Goal: Task Accomplishment & Management: Use online tool/utility

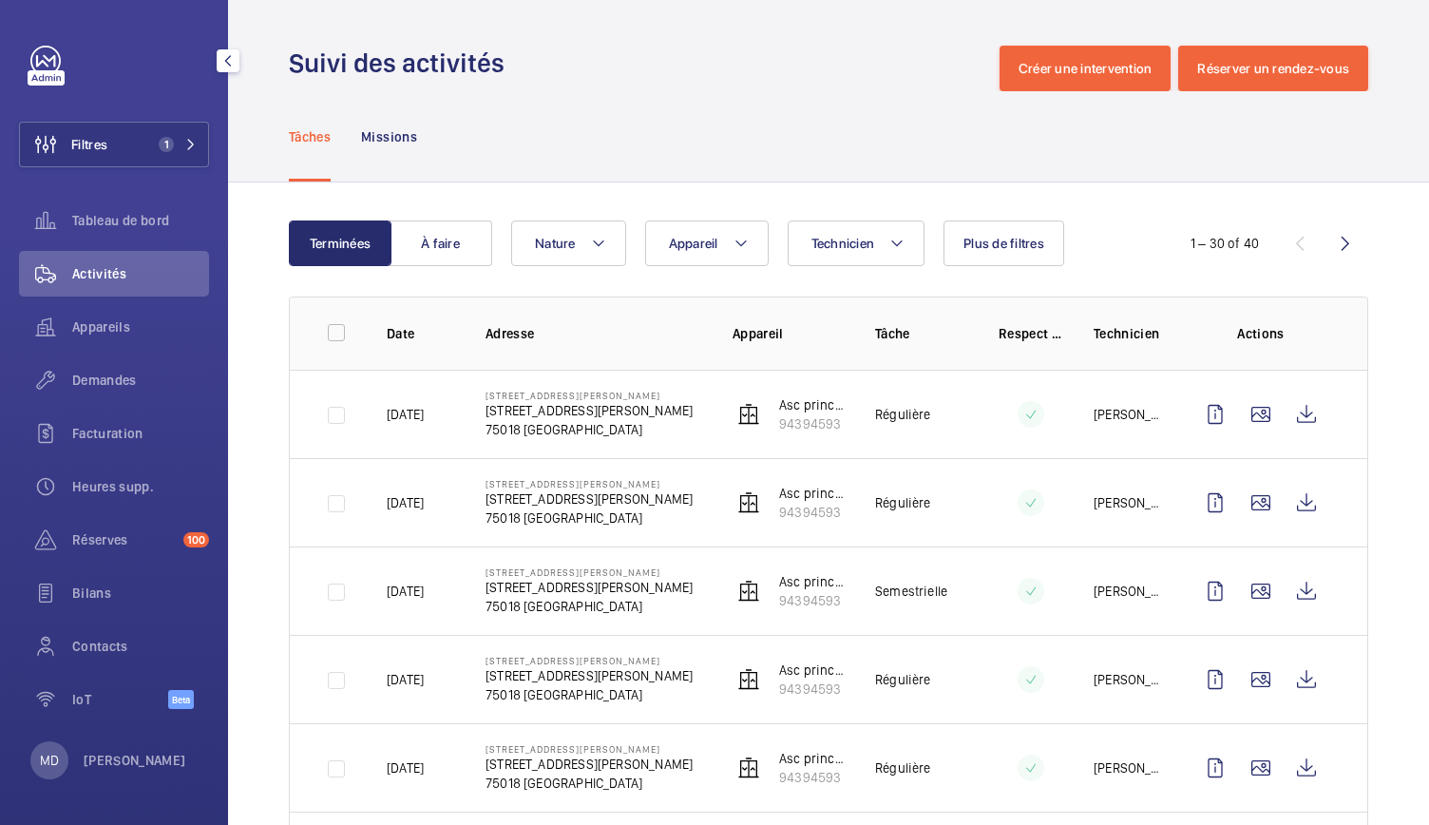
click at [152, 143] on span "1" at bounding box center [162, 144] width 23 height 15
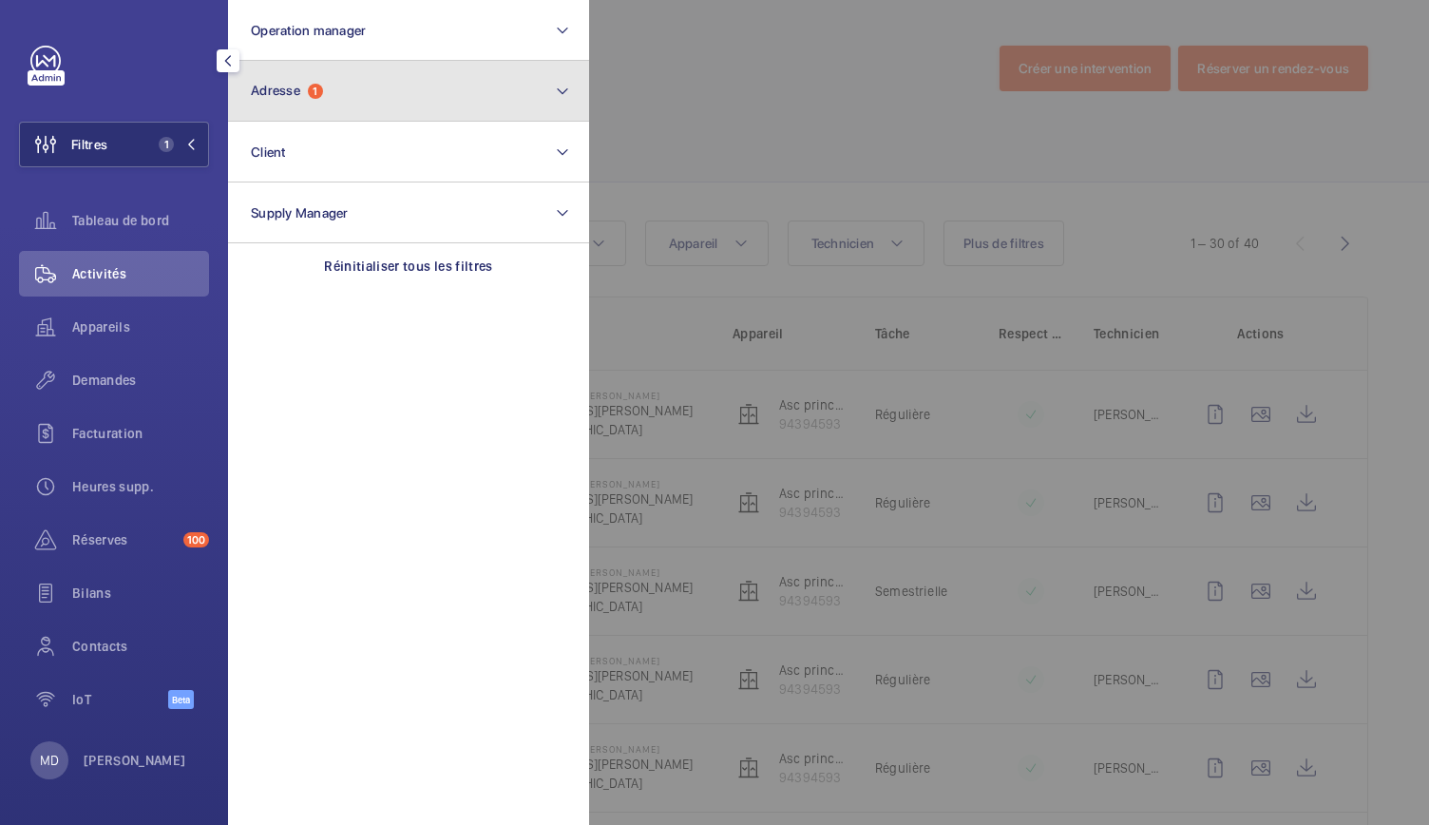
click at [309, 94] on span "Adresse 1" at bounding box center [287, 91] width 72 height 16
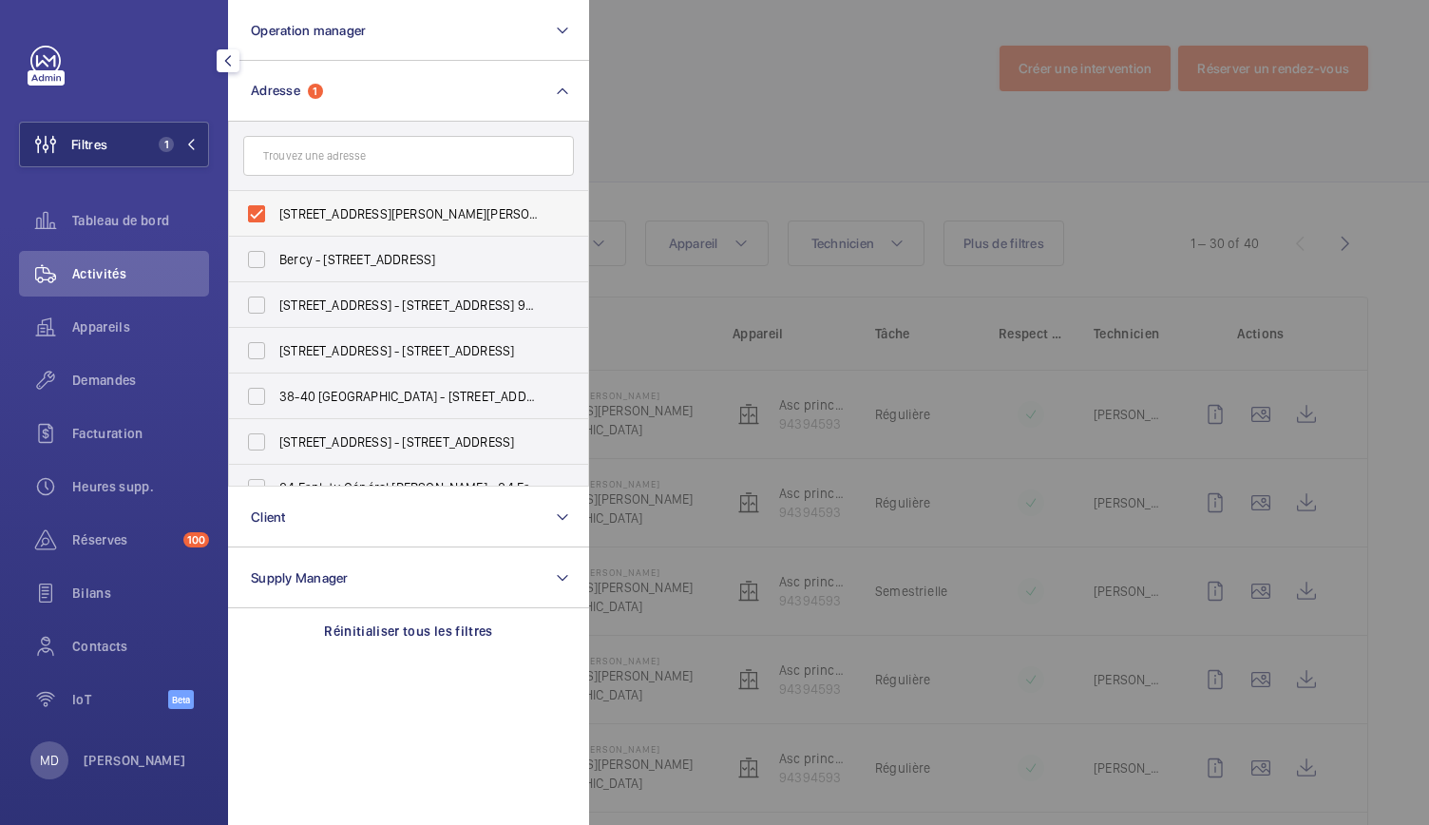
click at [250, 216] on label "[STREET_ADDRESS][PERSON_NAME][PERSON_NAME]" at bounding box center [394, 214] width 331 height 46
click at [250, 216] on input "[STREET_ADDRESS][PERSON_NAME][PERSON_NAME]" at bounding box center [257, 214] width 38 height 38
checkbox input "false"
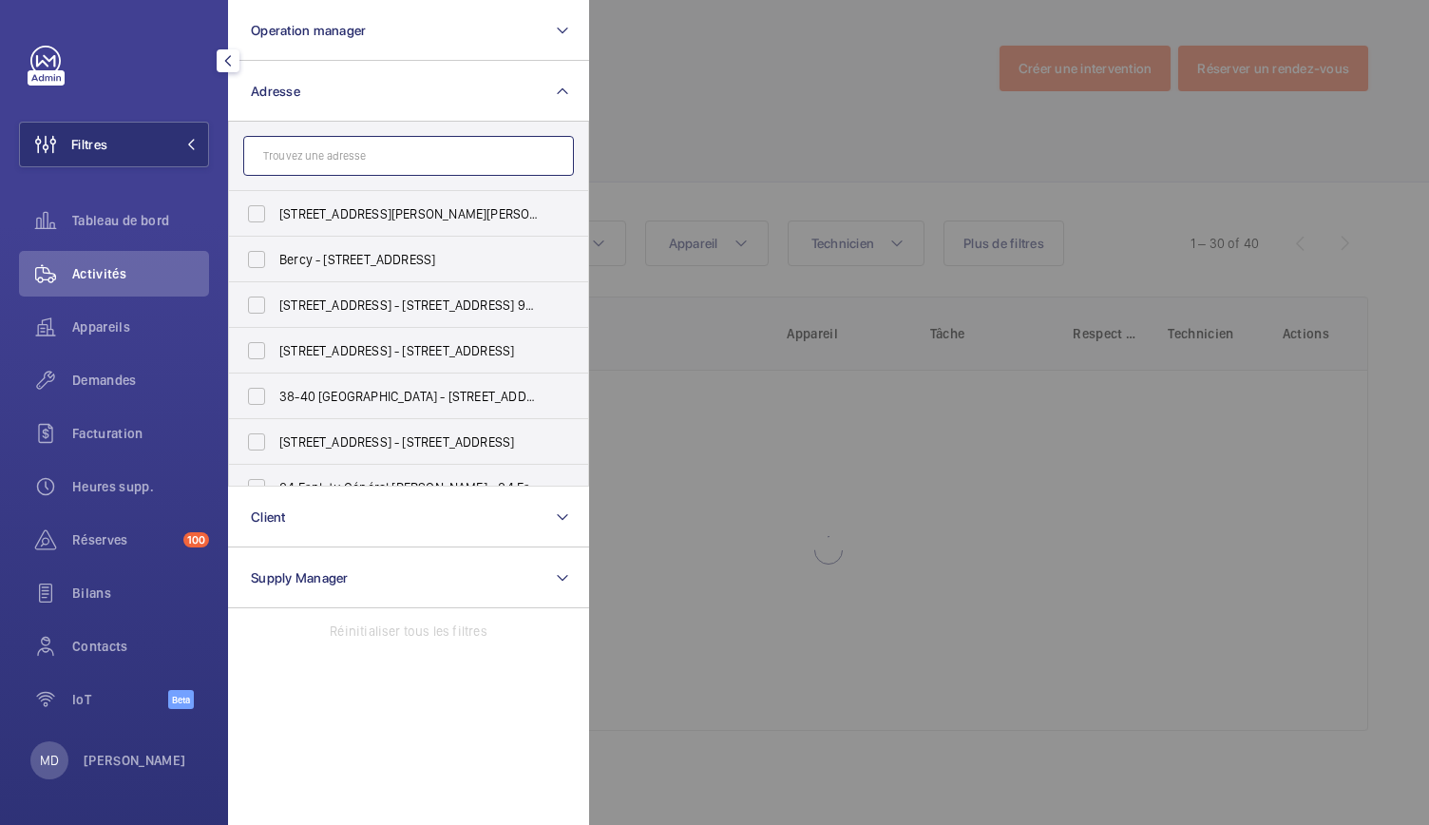
click at [289, 170] on input "text" at bounding box center [408, 156] width 331 height 40
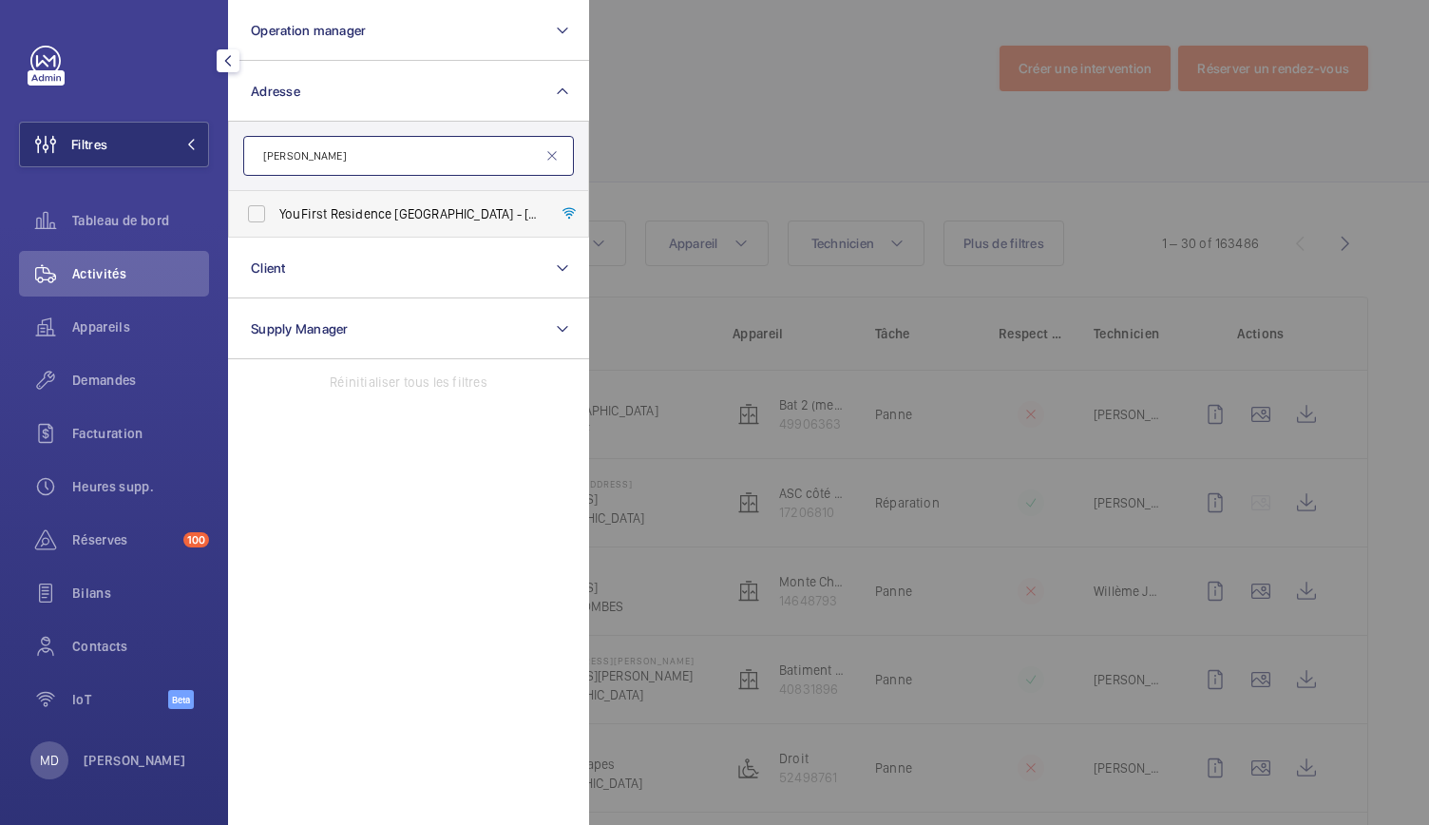
type input "[PERSON_NAME]"
click at [262, 201] on label "YouFirst Residence [GEOGRAPHIC_DATA] - [STREET_ADDRESS][PERSON_NAME]" at bounding box center [394, 214] width 331 height 46
click at [262, 201] on input "YouFirst Residence [GEOGRAPHIC_DATA] - [STREET_ADDRESS][PERSON_NAME]" at bounding box center [257, 214] width 38 height 38
checkbox input "true"
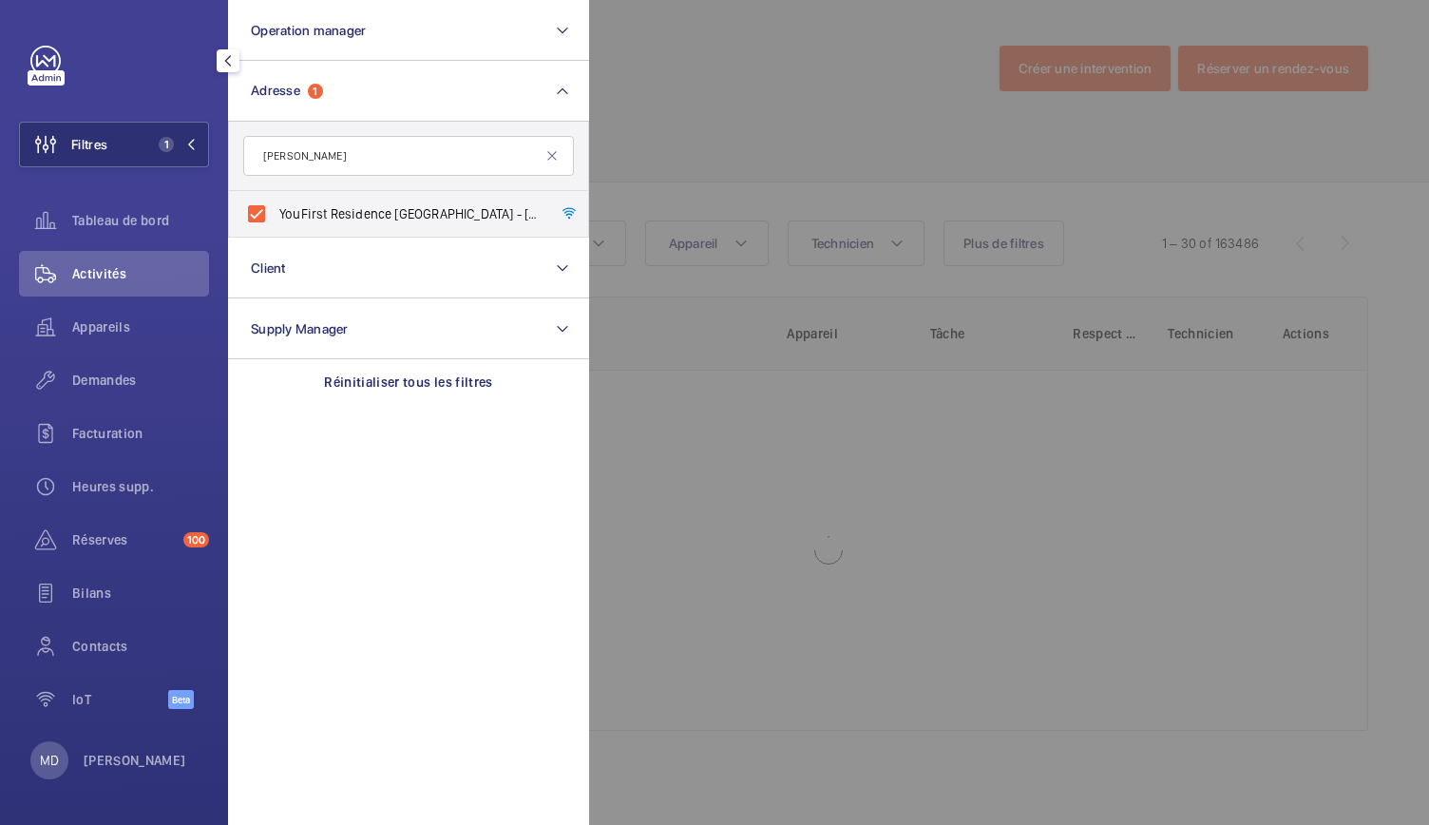
click at [666, 145] on div at bounding box center [1303, 412] width 1429 height 825
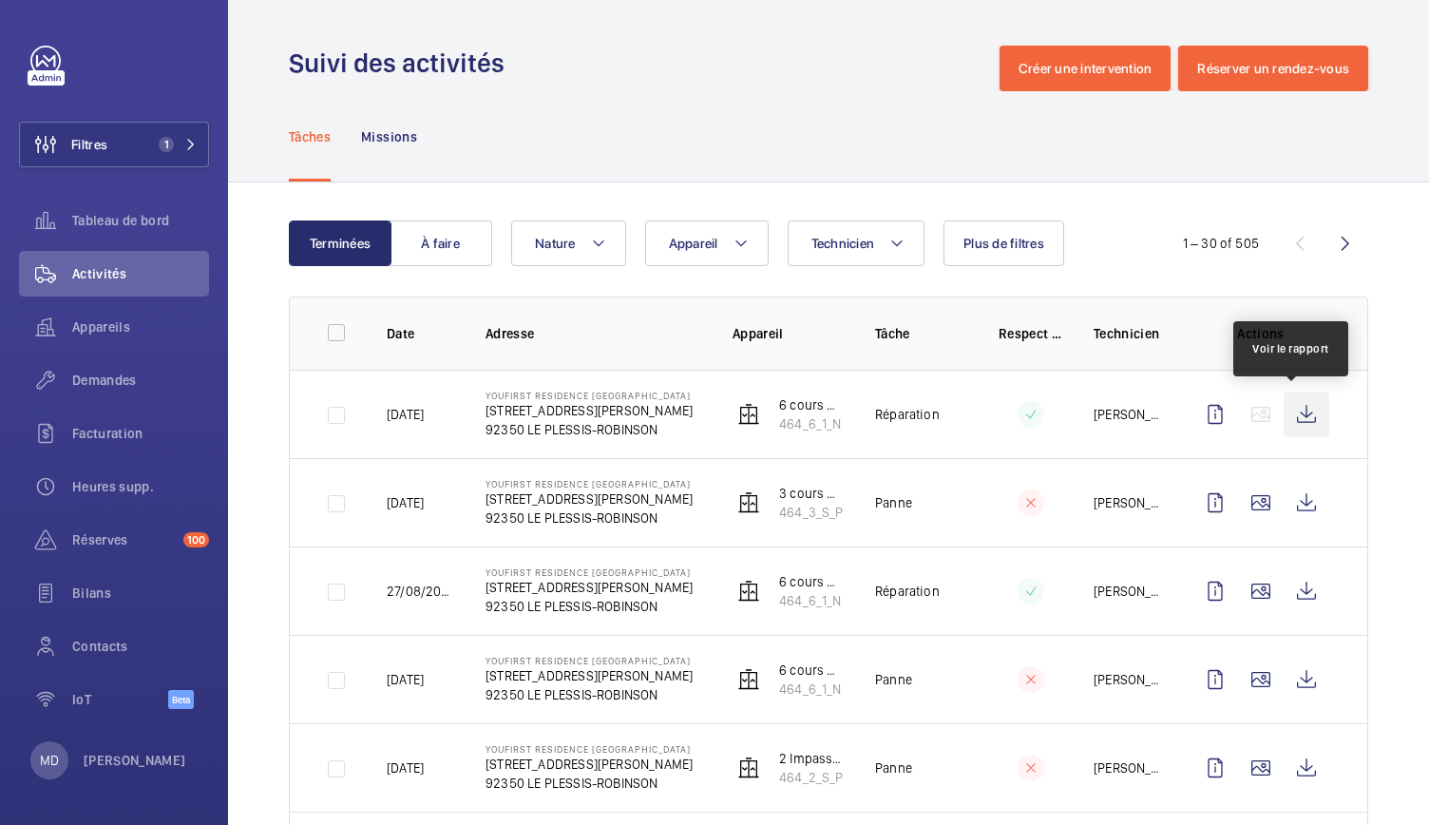
click at [1289, 419] on wm-front-icon-button at bounding box center [1307, 415] width 46 height 46
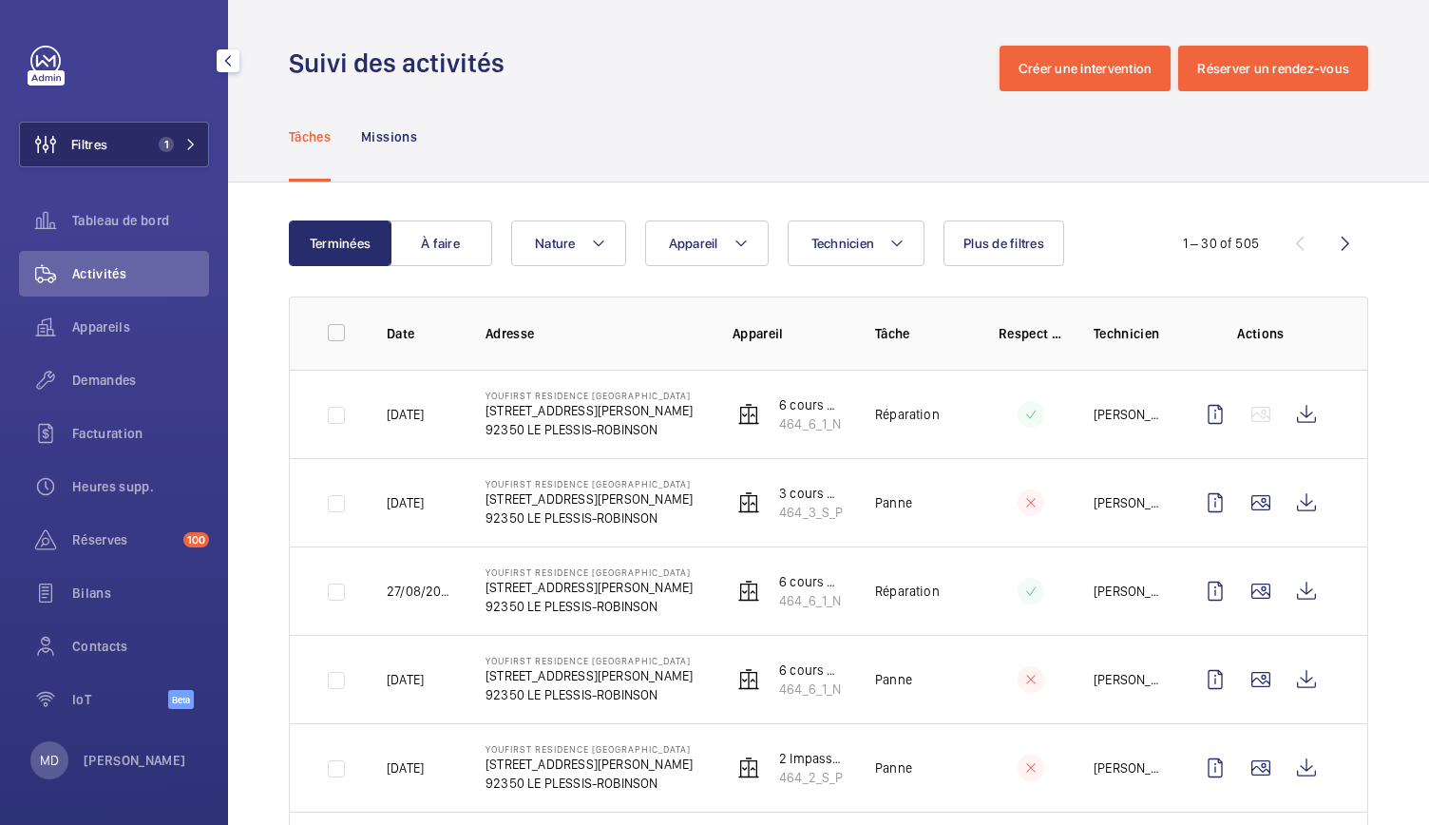
click at [173, 161] on button "Filtres 1" at bounding box center [114, 145] width 190 height 46
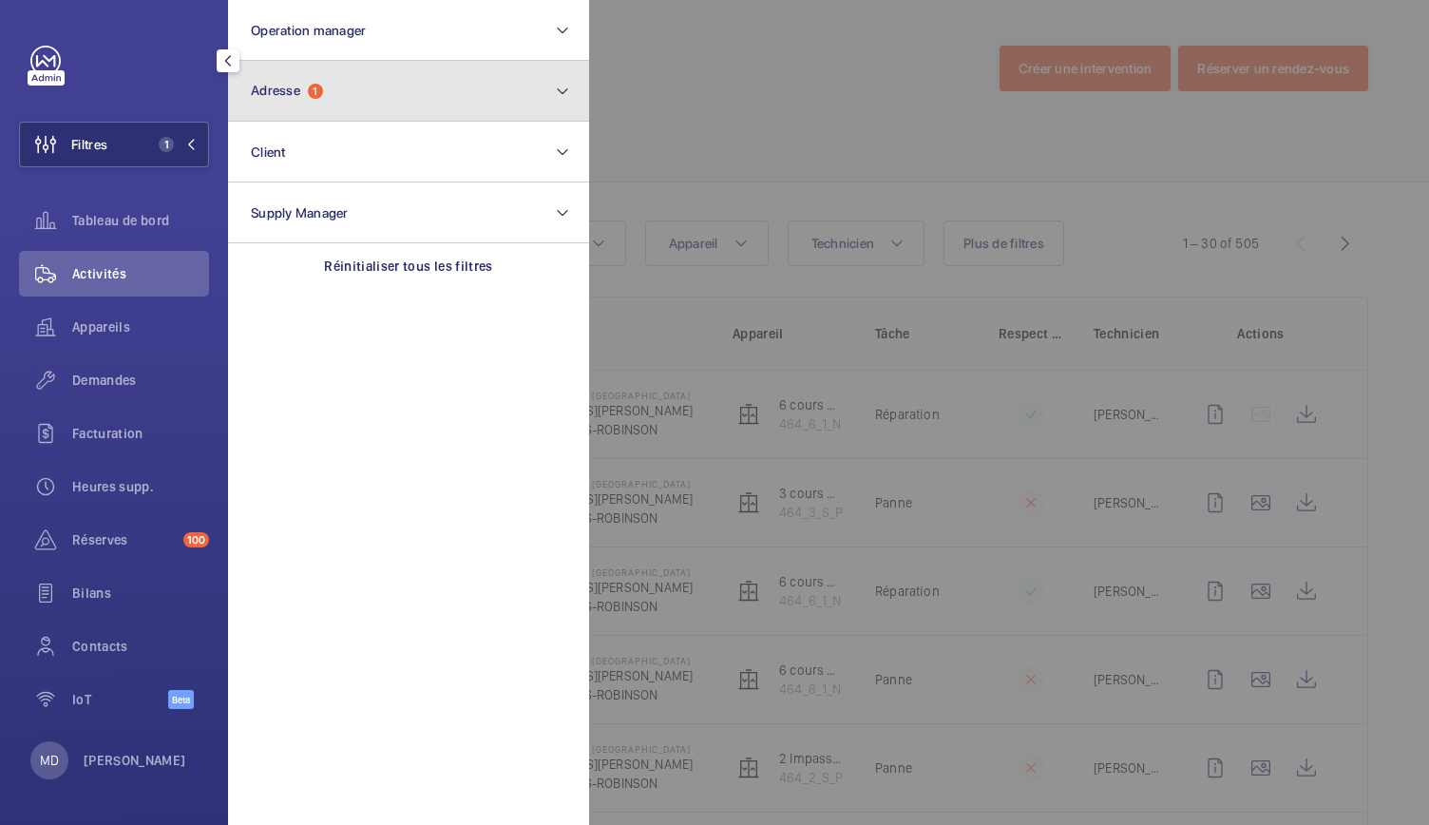
click at [326, 117] on button "Adresse 1" at bounding box center [408, 91] width 361 height 61
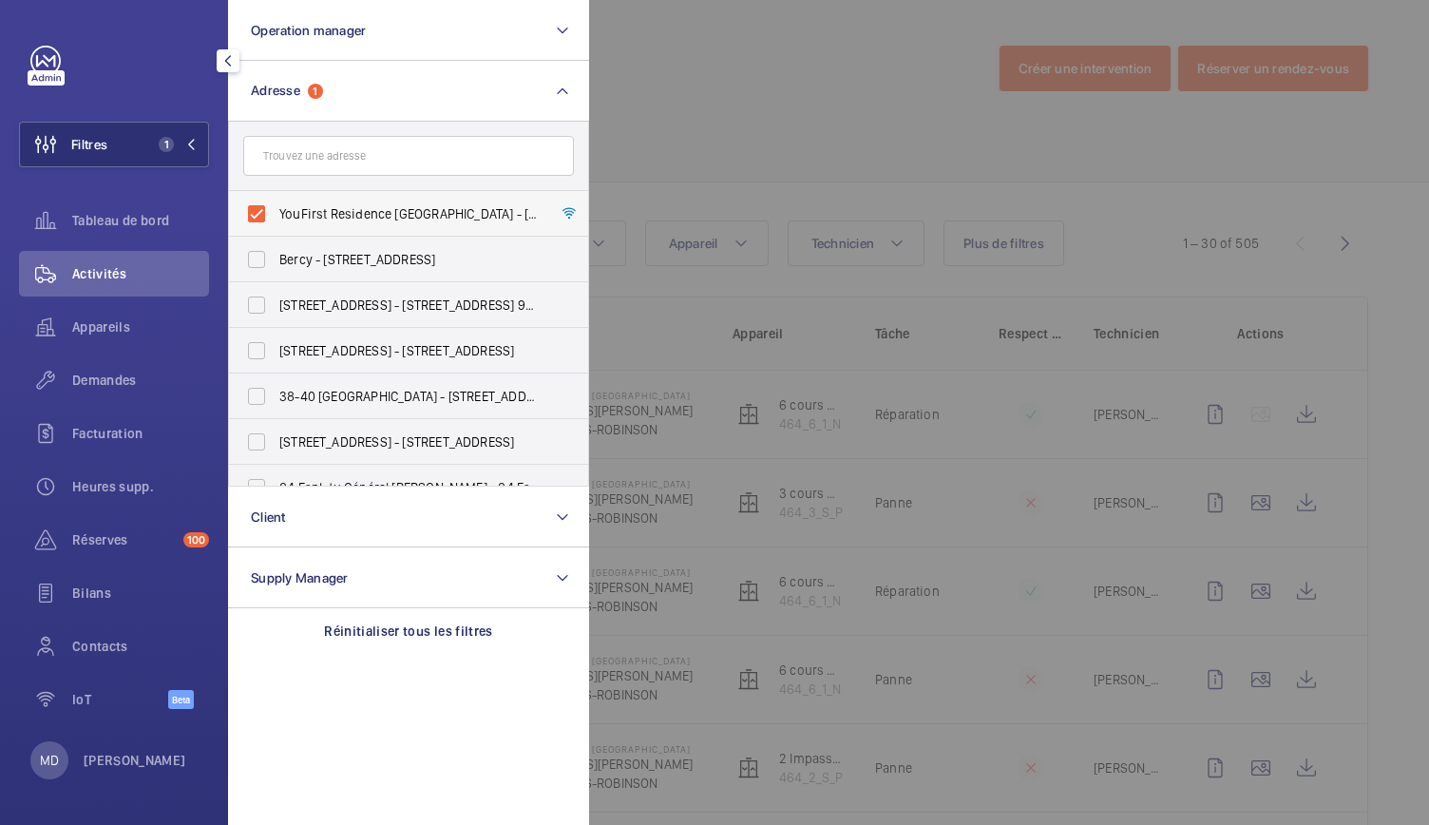
click at [260, 217] on label "YouFirst Residence [GEOGRAPHIC_DATA] - [STREET_ADDRESS][PERSON_NAME]" at bounding box center [394, 214] width 331 height 46
click at [260, 217] on input "YouFirst Residence [GEOGRAPHIC_DATA] - [STREET_ADDRESS][PERSON_NAME]" at bounding box center [257, 214] width 38 height 38
checkbox input "false"
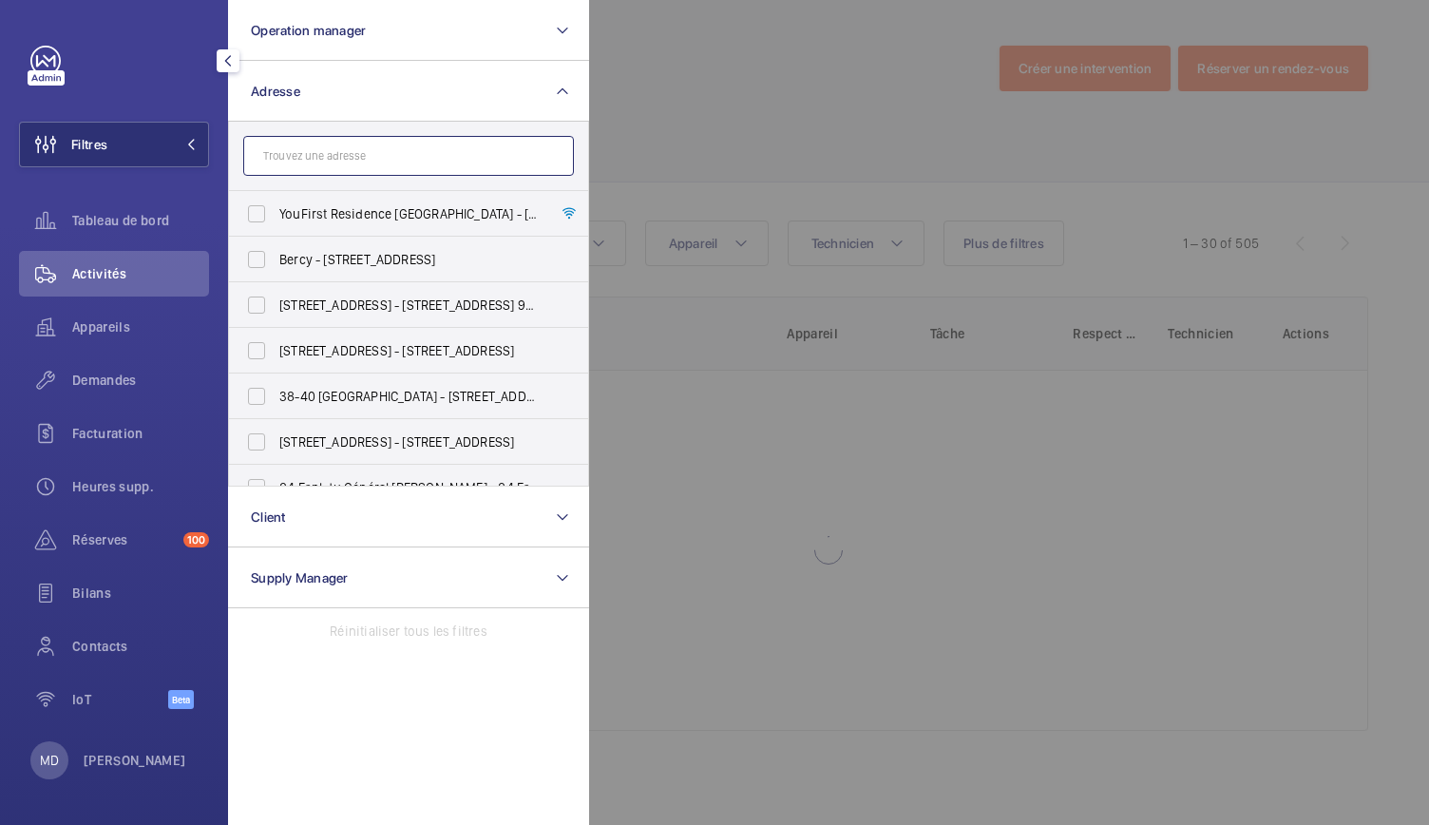
click at [262, 170] on input "text" at bounding box center [408, 156] width 331 height 40
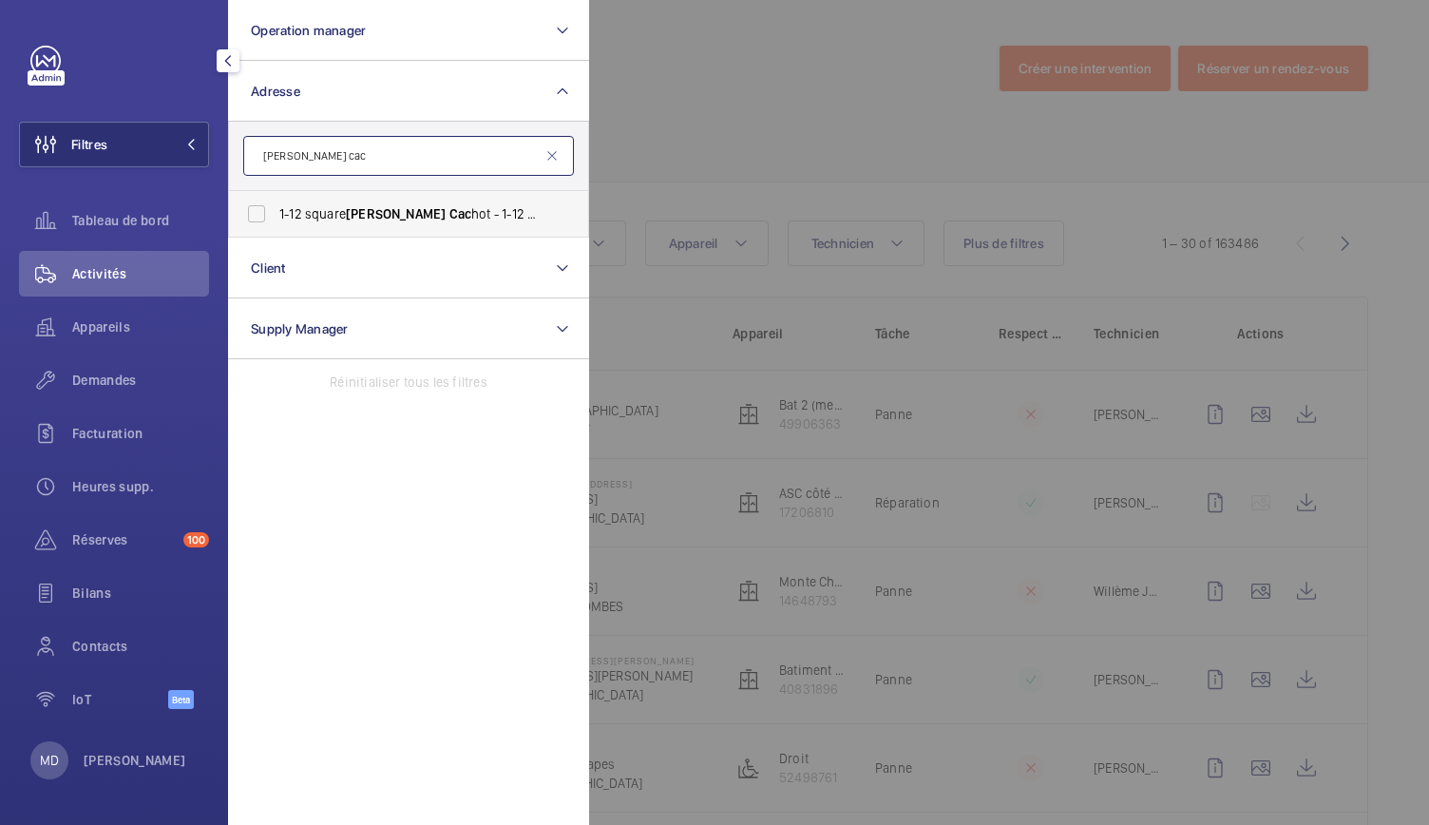
type input "[PERSON_NAME] cac"
click at [262, 218] on label "1-12 square [PERSON_NAME] Cac hot - [STREET_ADDRESS][PERSON_NAME]" at bounding box center [394, 214] width 331 height 46
click at [262, 218] on input "1-12 square [PERSON_NAME] Cac hot - [STREET_ADDRESS][PERSON_NAME]" at bounding box center [257, 214] width 38 height 38
checkbox input "true"
click at [672, 103] on div at bounding box center [1303, 412] width 1429 height 825
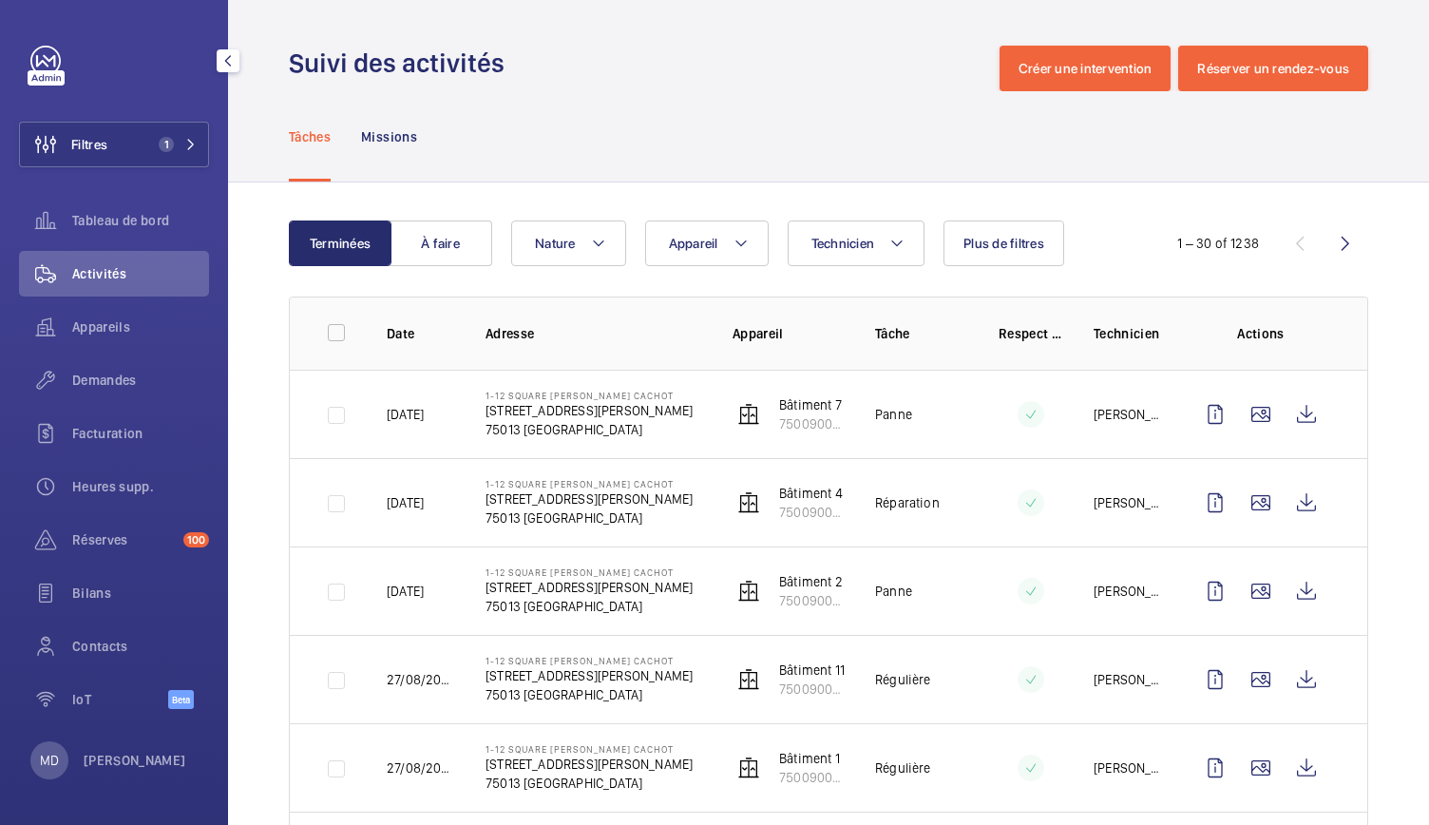
scroll to position [127, 0]
